Goal: Use online tool/utility: Utilize a website feature to perform a specific function

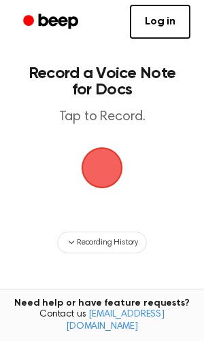
click at [95, 162] on span "button" at bounding box center [102, 168] width 76 height 76
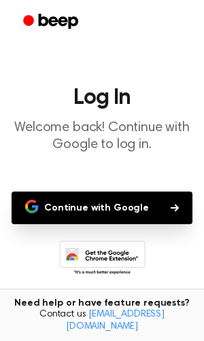
click at [100, 209] on button "Continue with Google" at bounding box center [102, 207] width 181 height 33
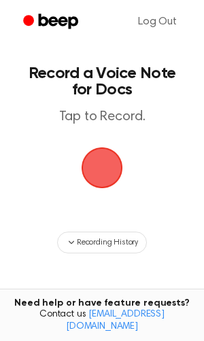
click at [100, 183] on span "button" at bounding box center [101, 167] width 75 height 75
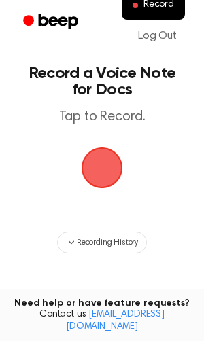
click at [113, 167] on span "button" at bounding box center [101, 167] width 41 height 41
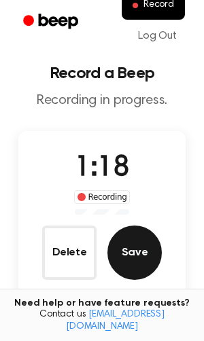
click at [145, 248] on button "Save" at bounding box center [134, 252] width 54 height 54
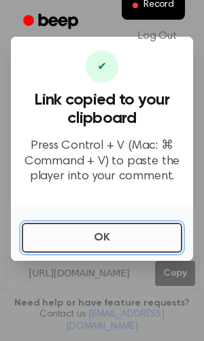
click at [128, 231] on button "OK" at bounding box center [102, 238] width 160 height 30
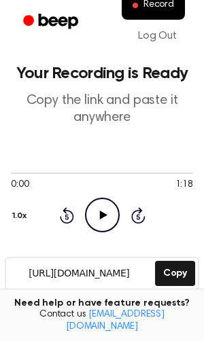
click at [91, 208] on icon "Play Audio" at bounding box center [102, 215] width 35 height 35
click at [91, 208] on icon "Pause Audio" at bounding box center [102, 215] width 35 height 35
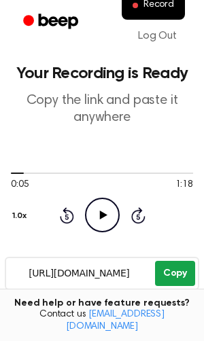
click at [177, 274] on button "Copy" at bounding box center [175, 273] width 40 height 25
